Goal: Obtain resource: Obtain resource

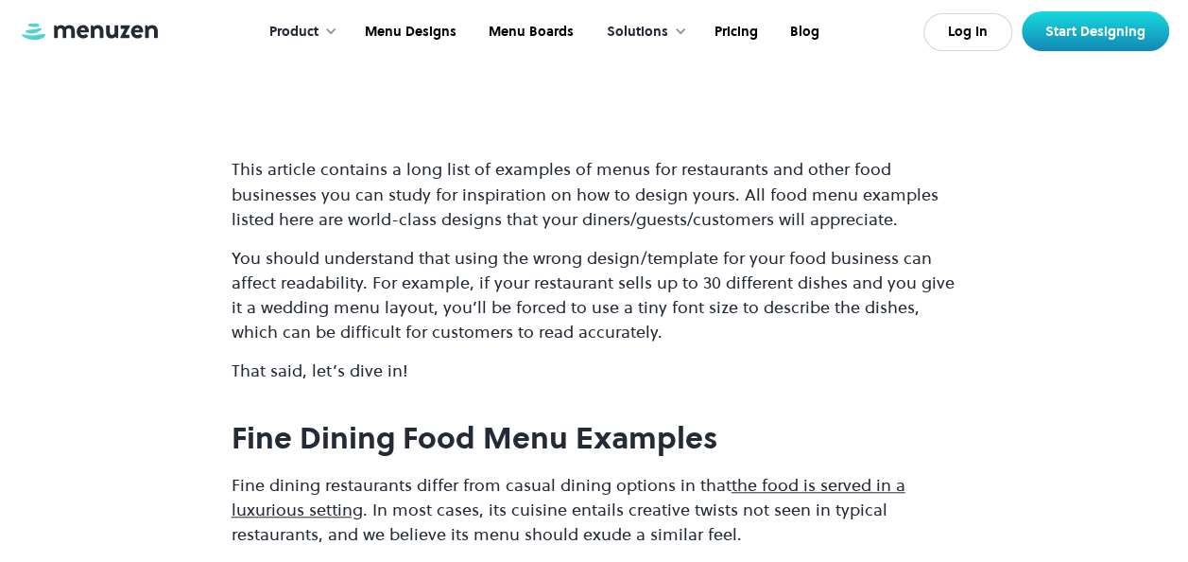
scroll to position [586, 0]
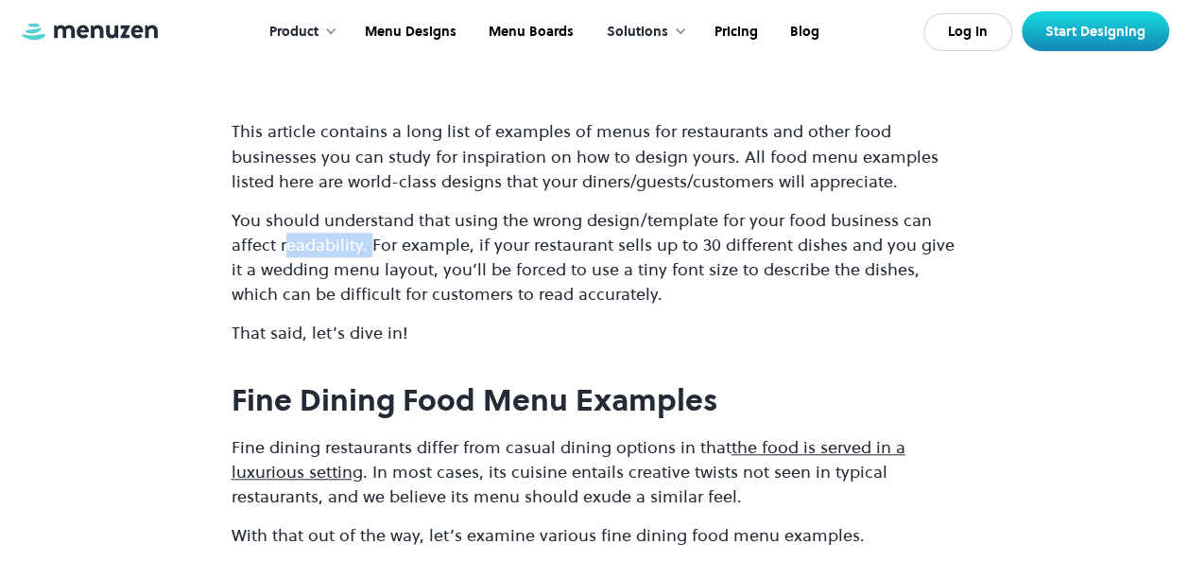
drag, startPoint x: 284, startPoint y: 244, endPoint x: 372, endPoint y: 251, distance: 88.2
click at [372, 251] on p "You should understand that using the wrong design/template for your food busine…" at bounding box center [595, 257] width 726 height 98
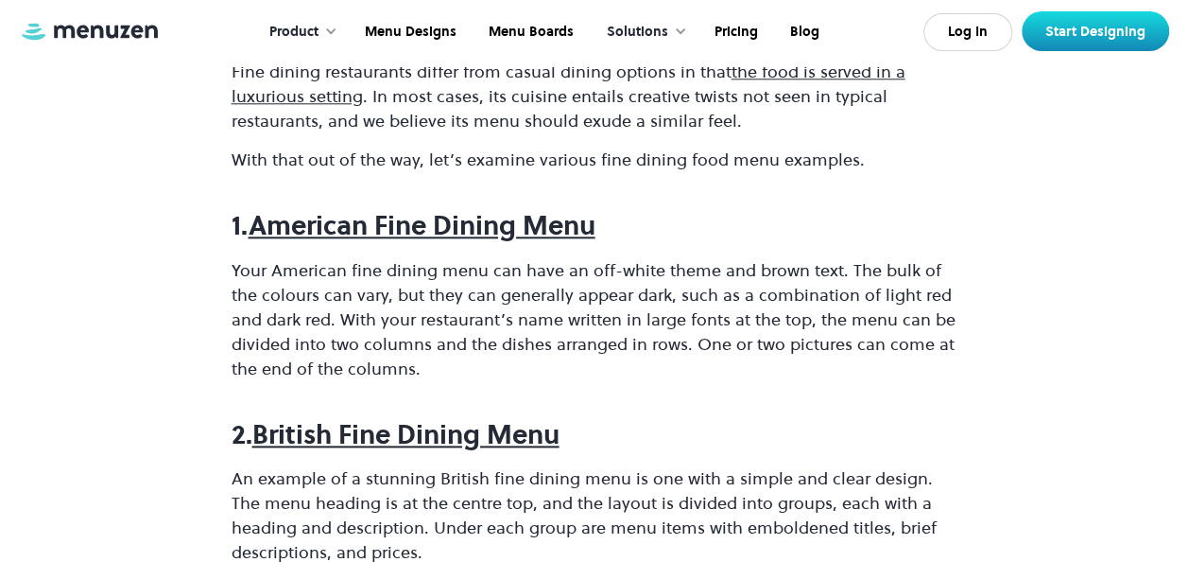
scroll to position [964, 0]
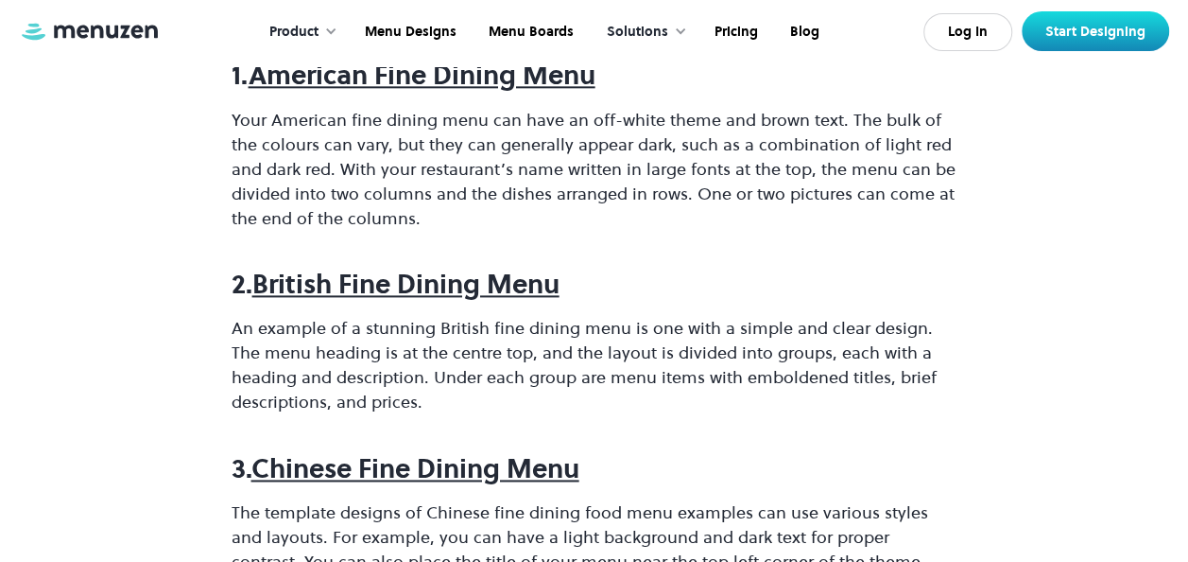
scroll to position [1116, 0]
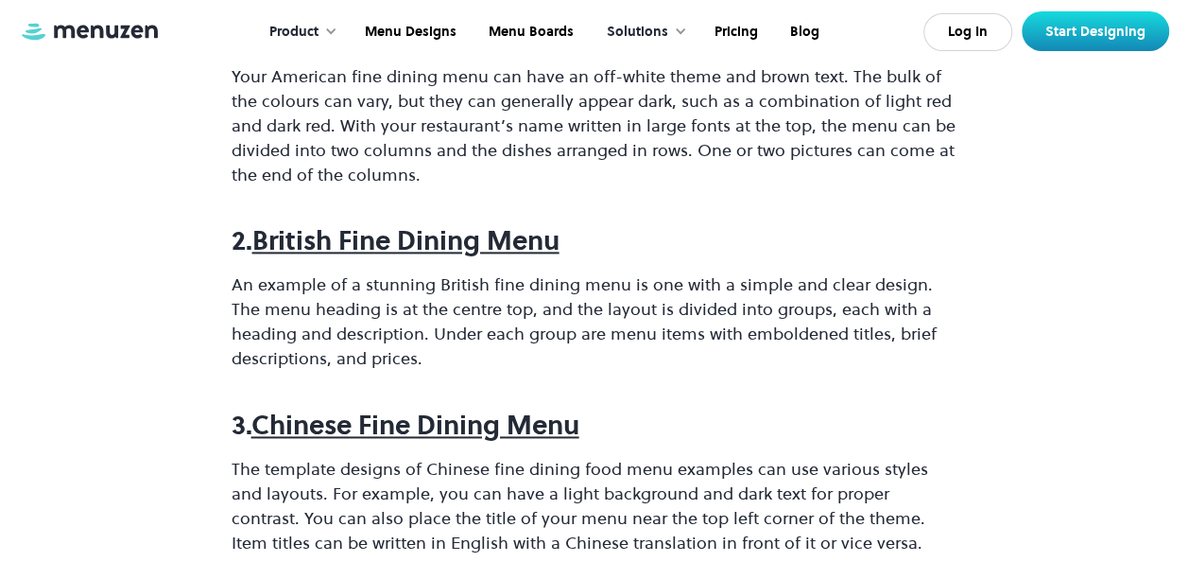
scroll to position [1153, 0]
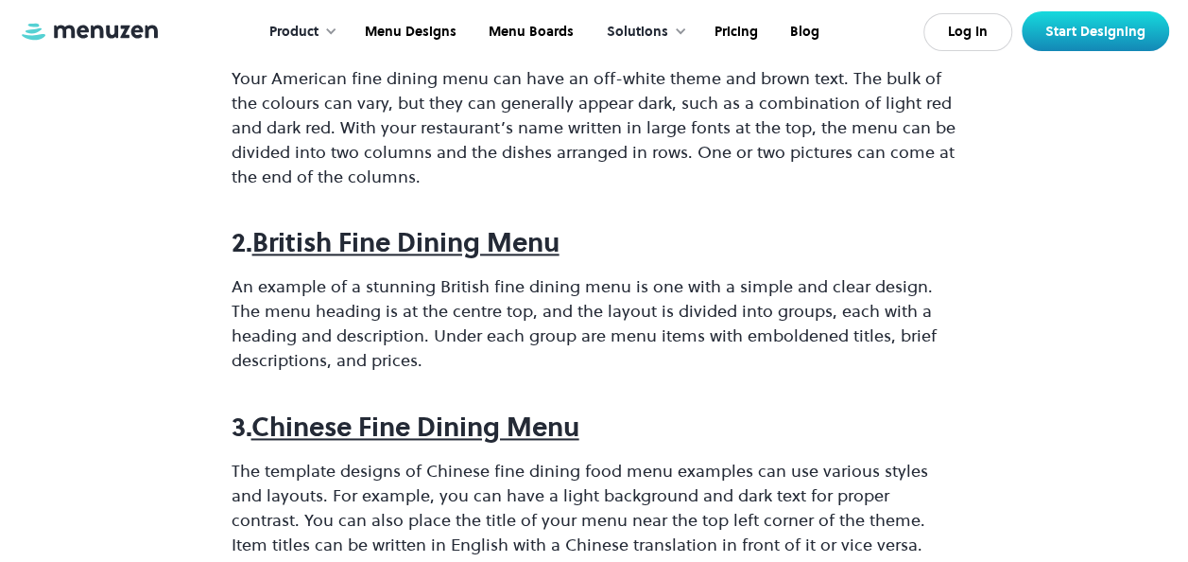
click at [419, 244] on strong "British Fine Dining Menu" at bounding box center [405, 242] width 307 height 36
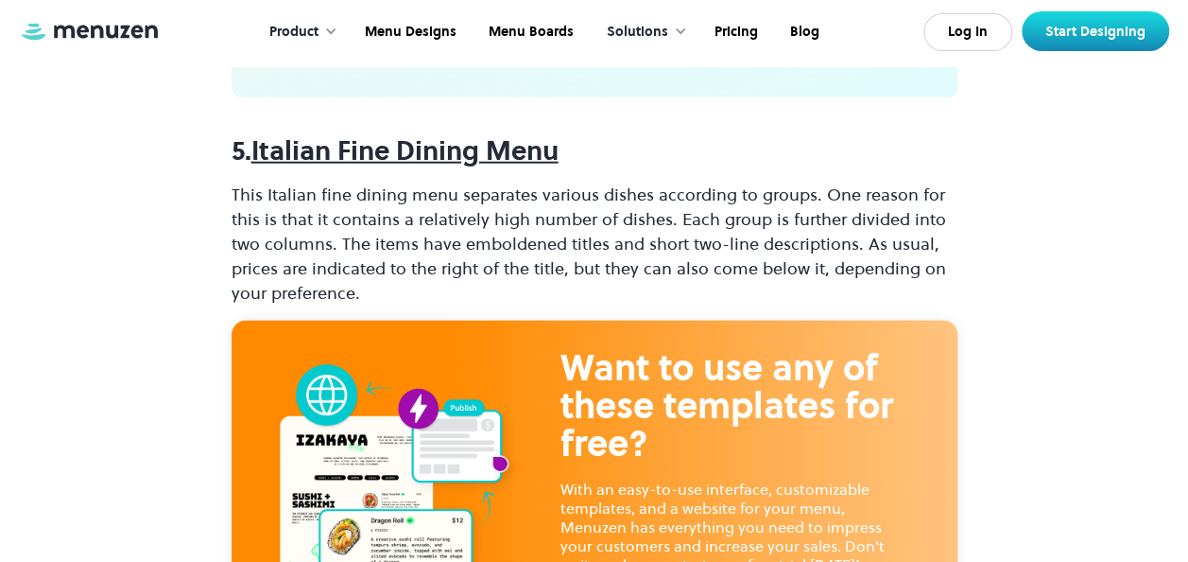
scroll to position [2297, 0]
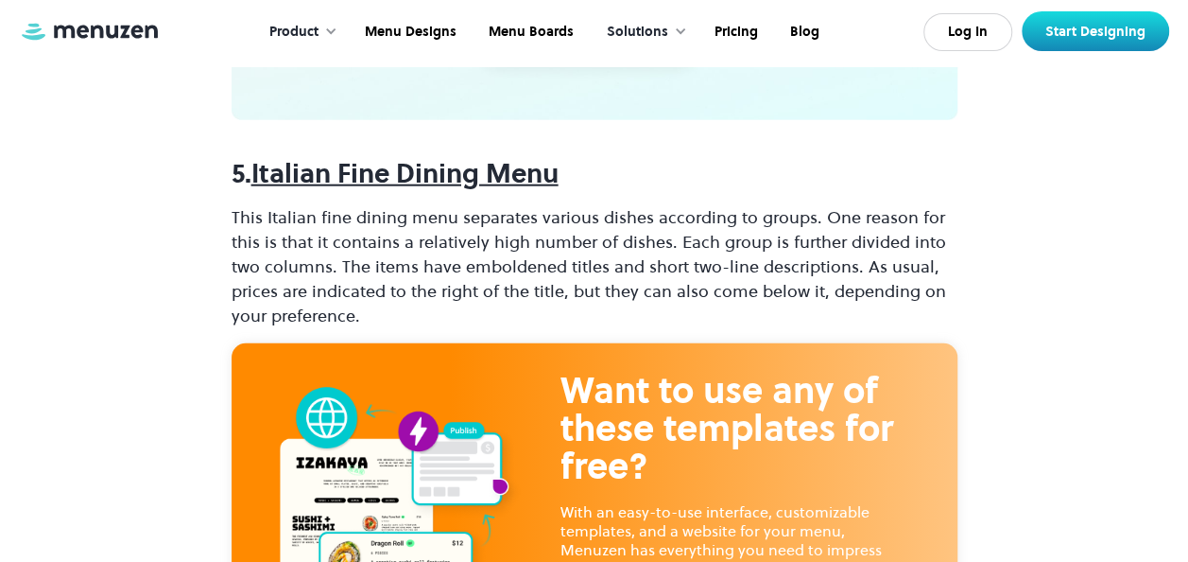
click at [412, 168] on strong "Italian Fine Dining Menu" at bounding box center [404, 173] width 307 height 36
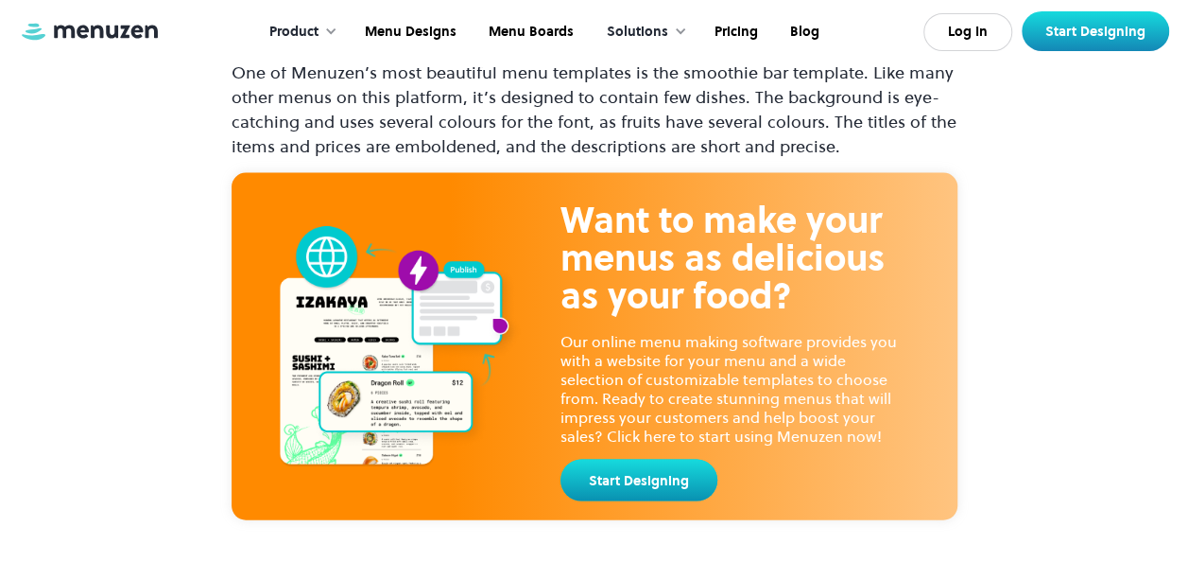
scroll to position [12859, 0]
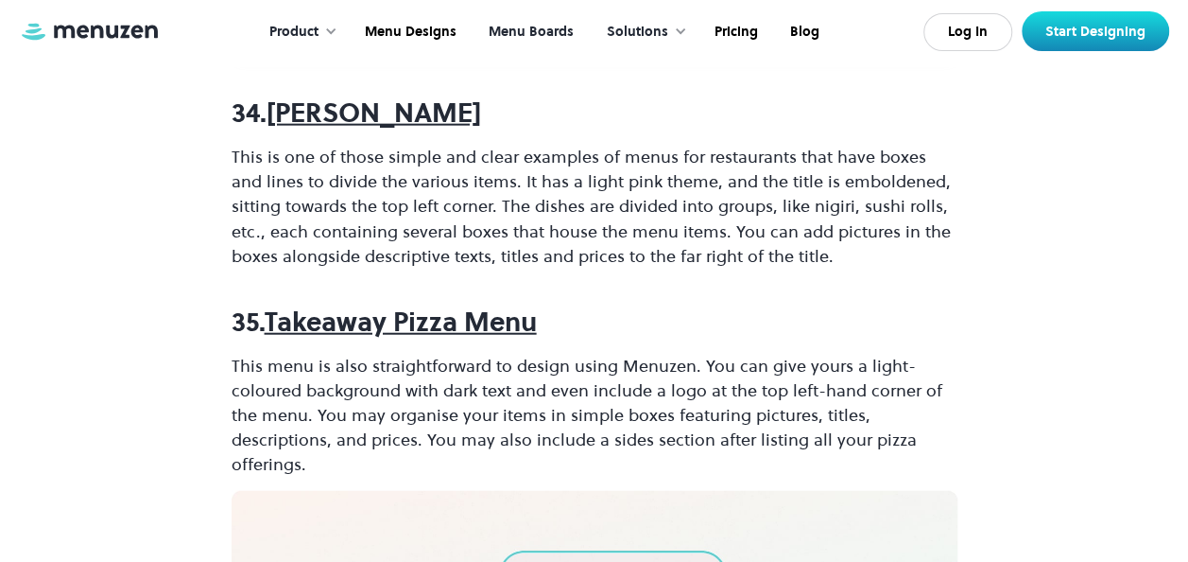
click at [534, 25] on link "Menu Boards" at bounding box center [529, 32] width 117 height 59
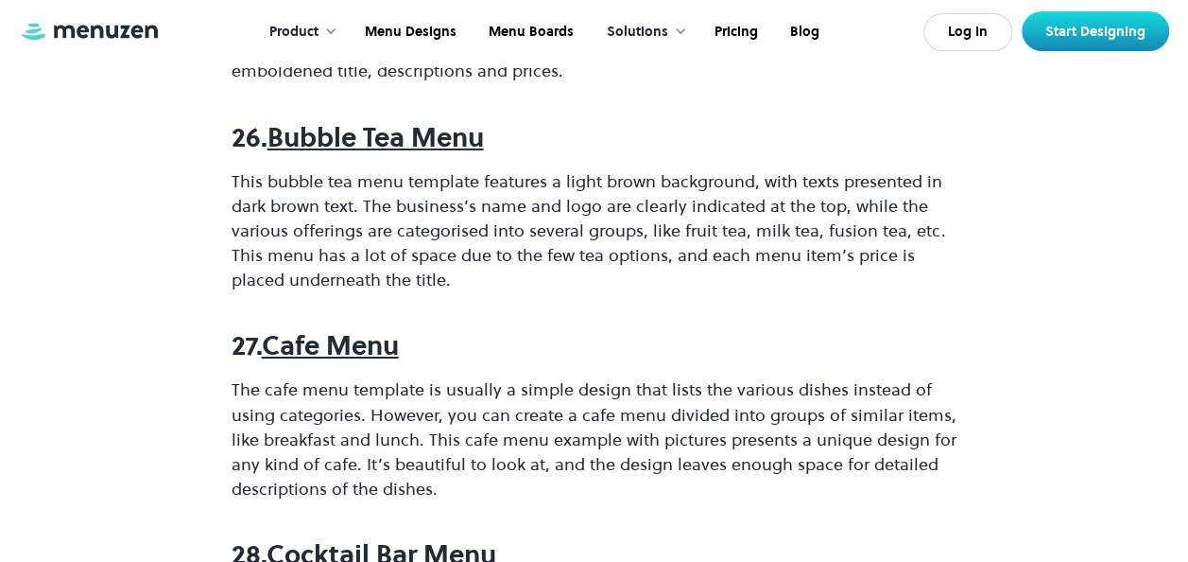
scroll to position [10363, 0]
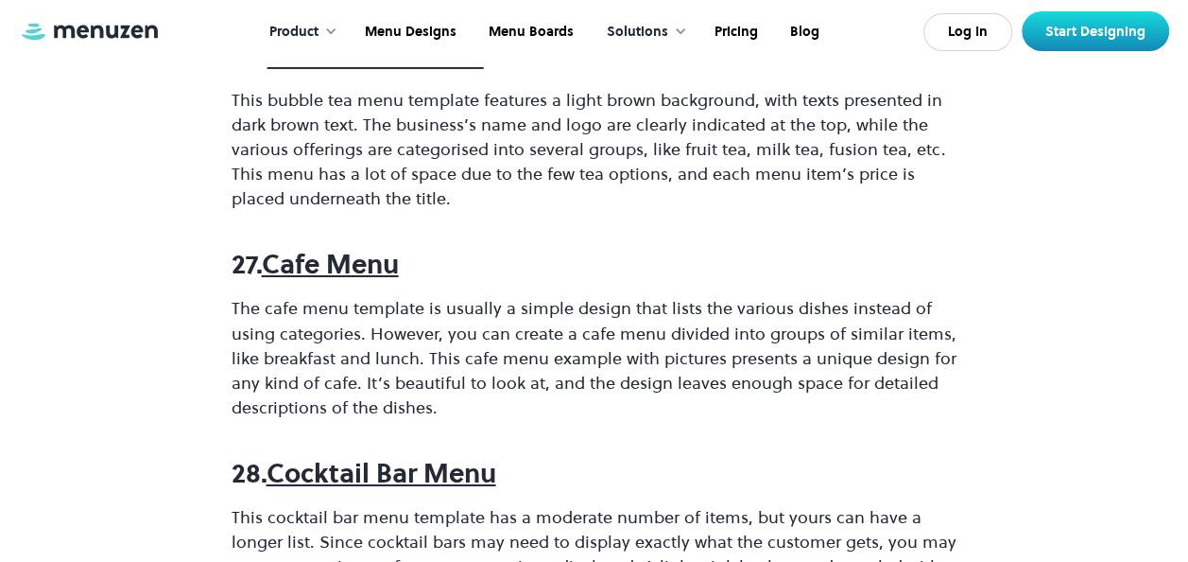
click at [354, 246] on strong "Cafe Menu" at bounding box center [330, 264] width 137 height 36
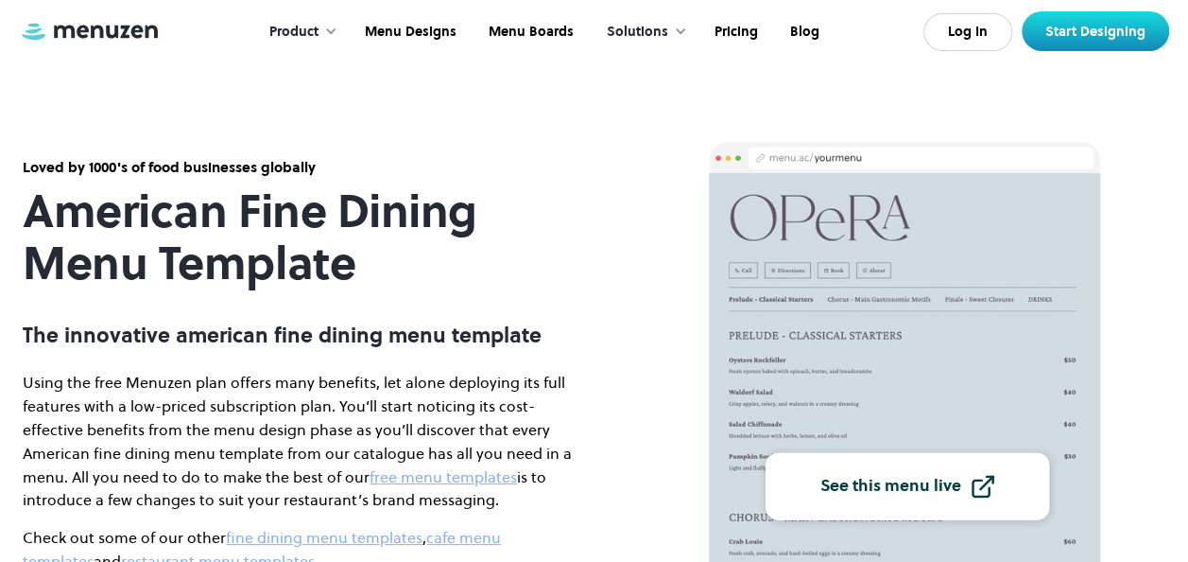
click at [839, 403] on img at bounding box center [904, 478] width 391 height 611
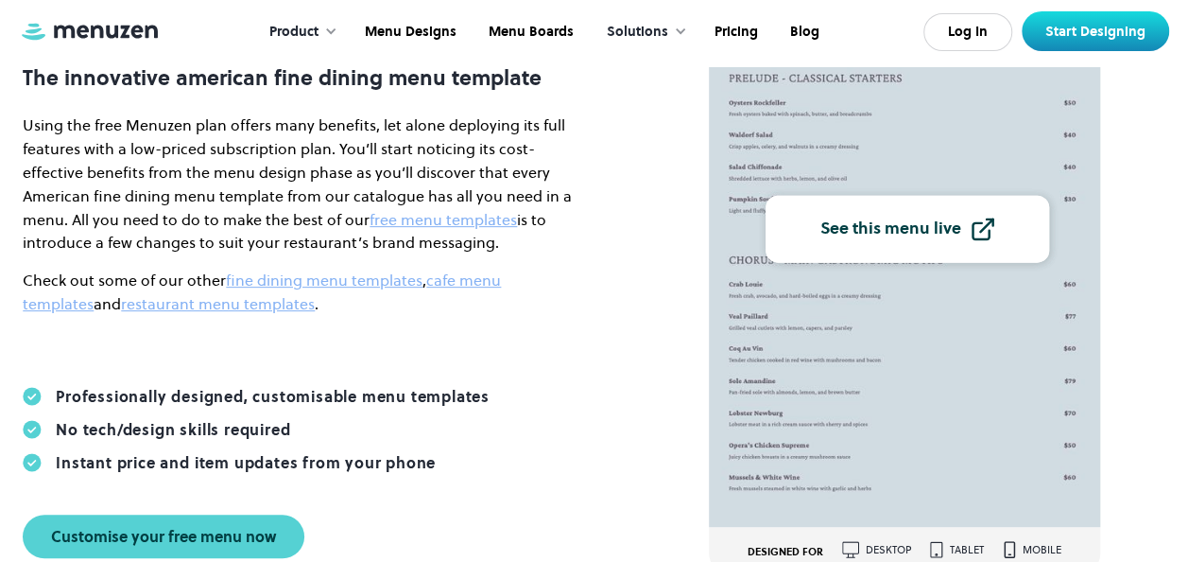
scroll to position [282, 0]
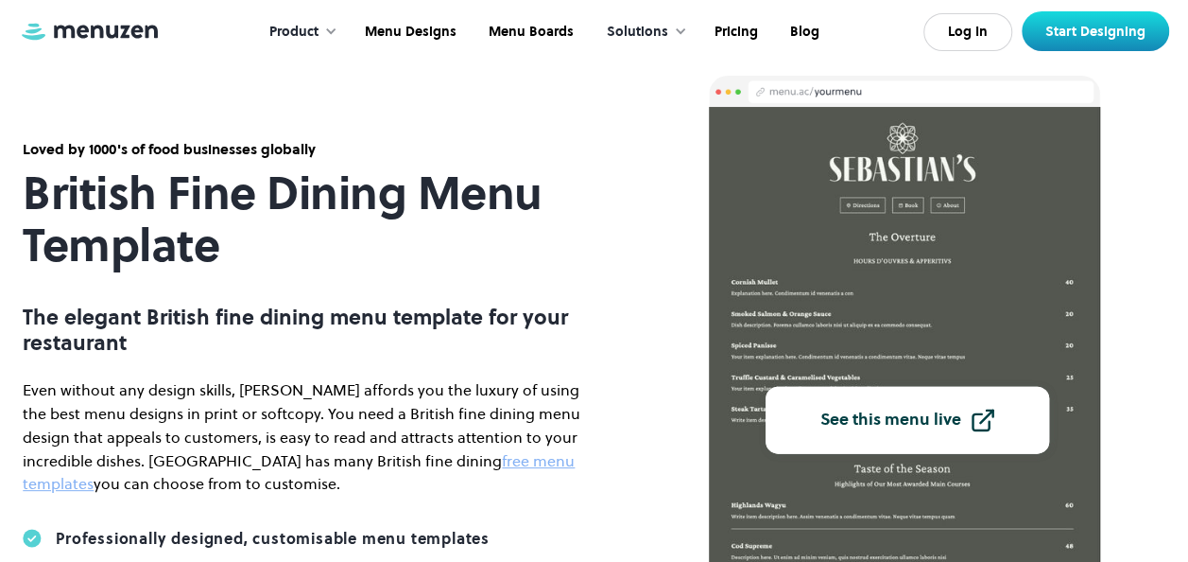
scroll to position [89, 0]
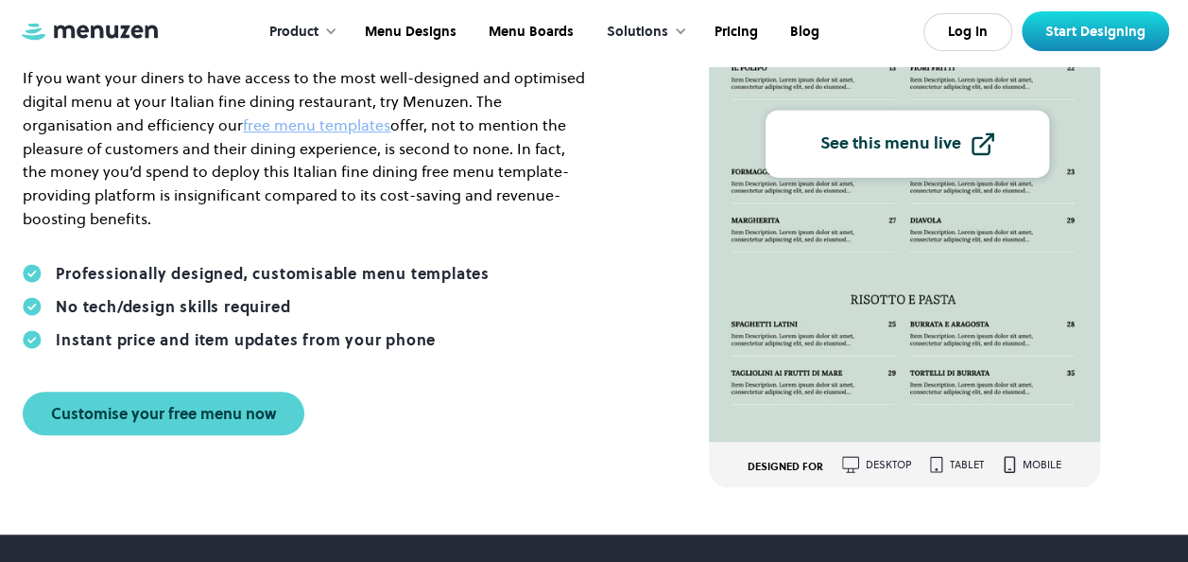
scroll to position [364, 0]
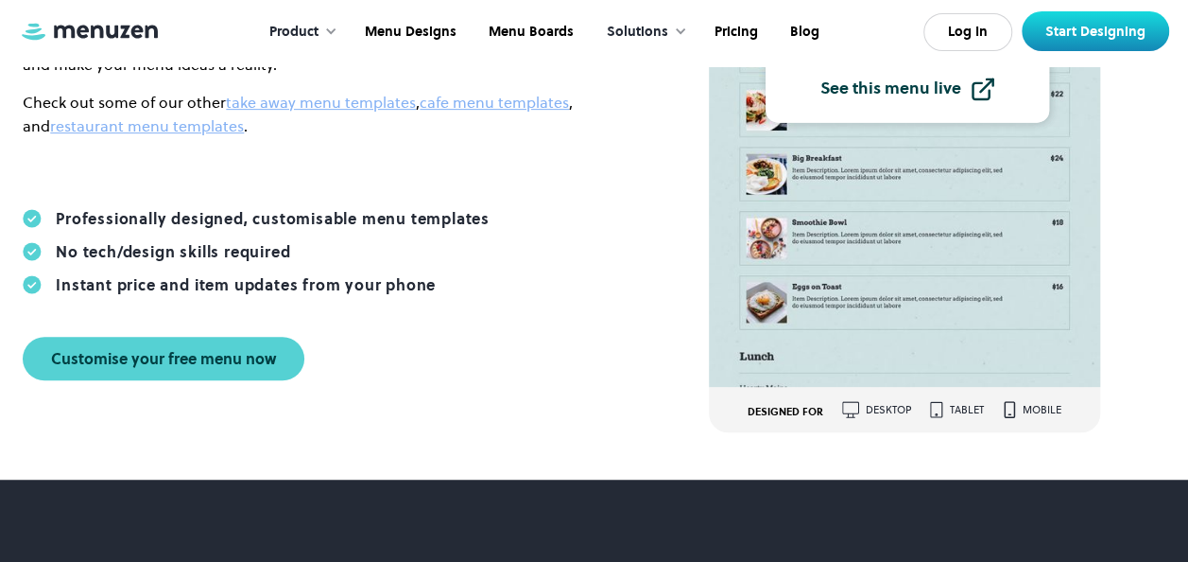
scroll to position [408, 0]
